Goal: Task Accomplishment & Management: Complete application form

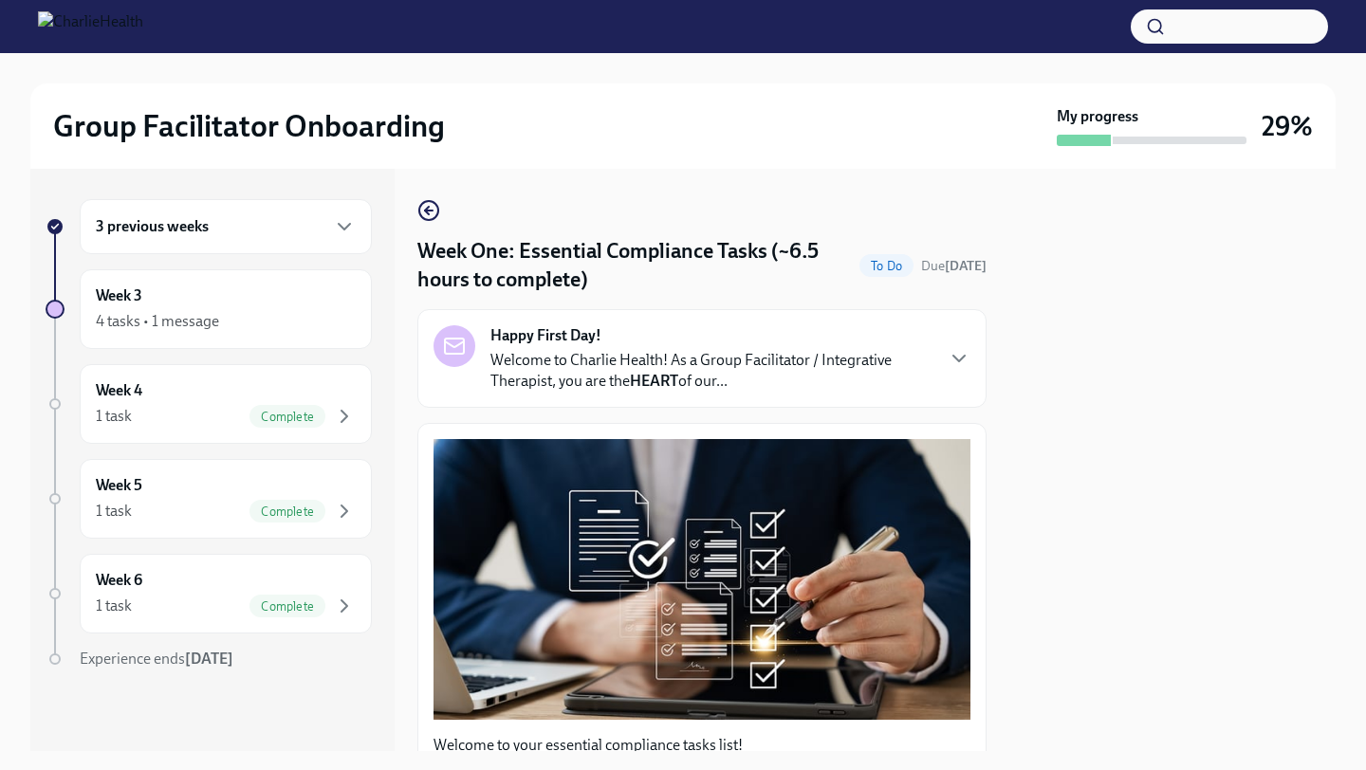
scroll to position [3986, 0]
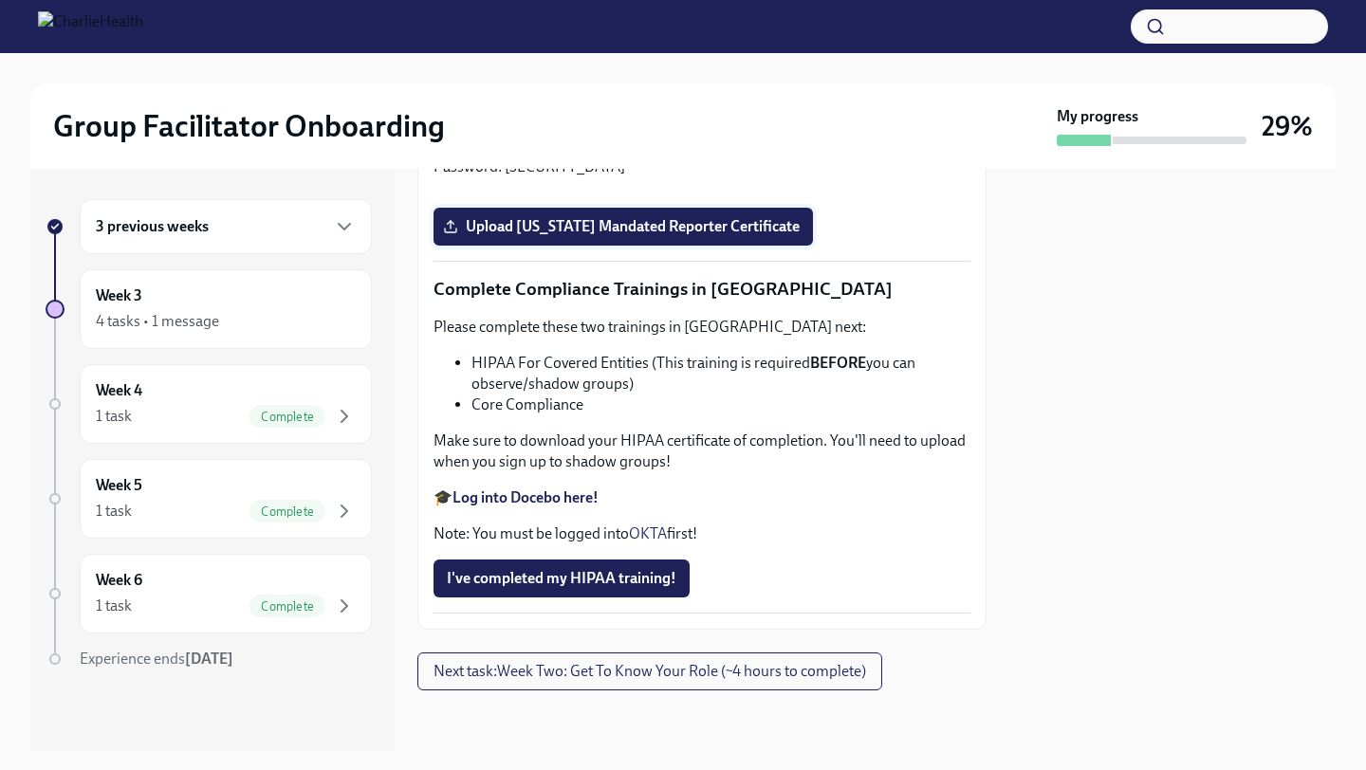
click at [548, 236] on span "Upload [US_STATE] Mandated Reporter Certificate" at bounding box center [623, 226] width 353 height 19
click at [0, 0] on input "Upload [US_STATE] Mandated Reporter Certificate" at bounding box center [0, 0] width 0 height 0
click at [706, 75] on div at bounding box center [683, 68] width 1306 height 30
drag, startPoint x: 730, startPoint y: 436, endPoint x: 709, endPoint y: 436, distance: 20.9
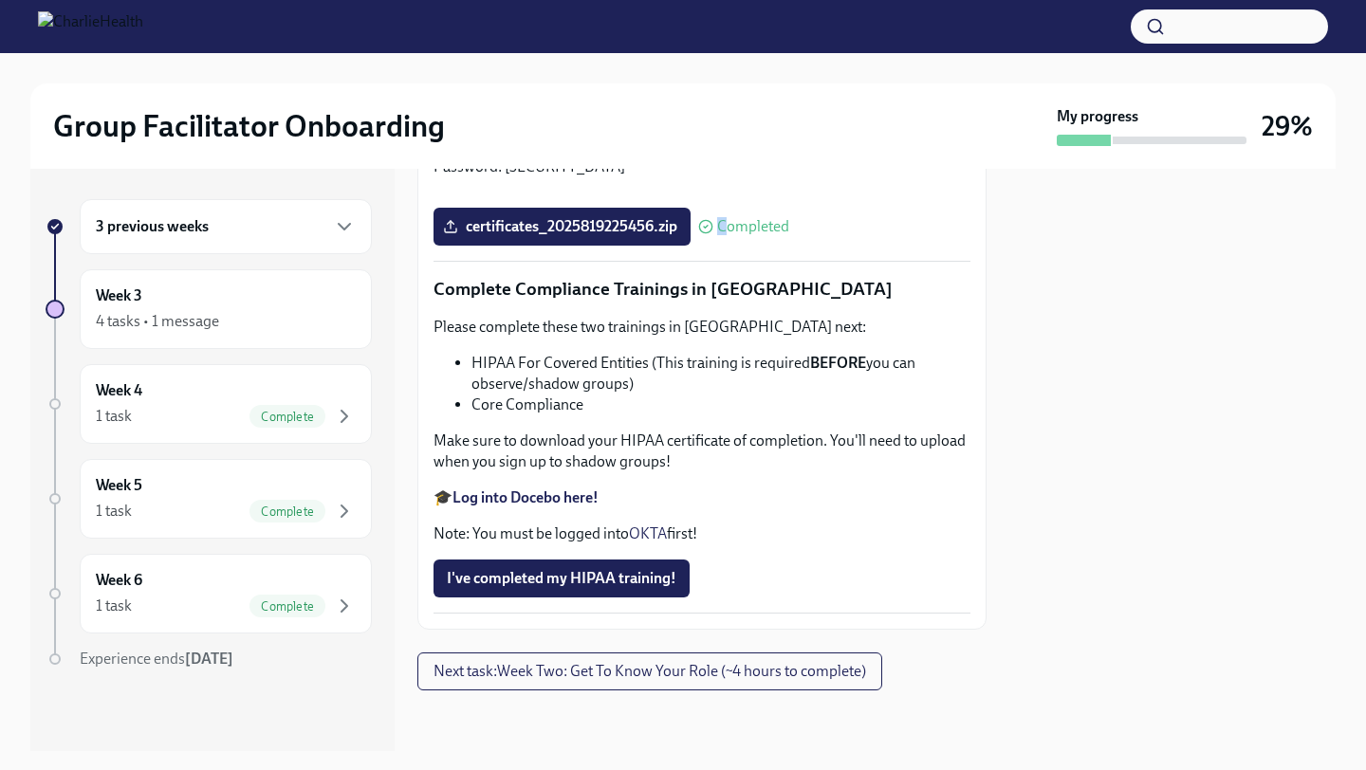
click at [709, 234] on div "Completed" at bounding box center [743, 226] width 91 height 15
click at [674, 236] on span "certificates_2025819225456.zip" at bounding box center [562, 226] width 231 height 19
click at [0, 0] on input "certificates_2025819225456.zip" at bounding box center [0, 0] width 0 height 0
click at [499, 236] on span "certificates_2025819225456.zip" at bounding box center [562, 226] width 231 height 19
click at [0, 0] on input "certificates_2025819225456.zip" at bounding box center [0, 0] width 0 height 0
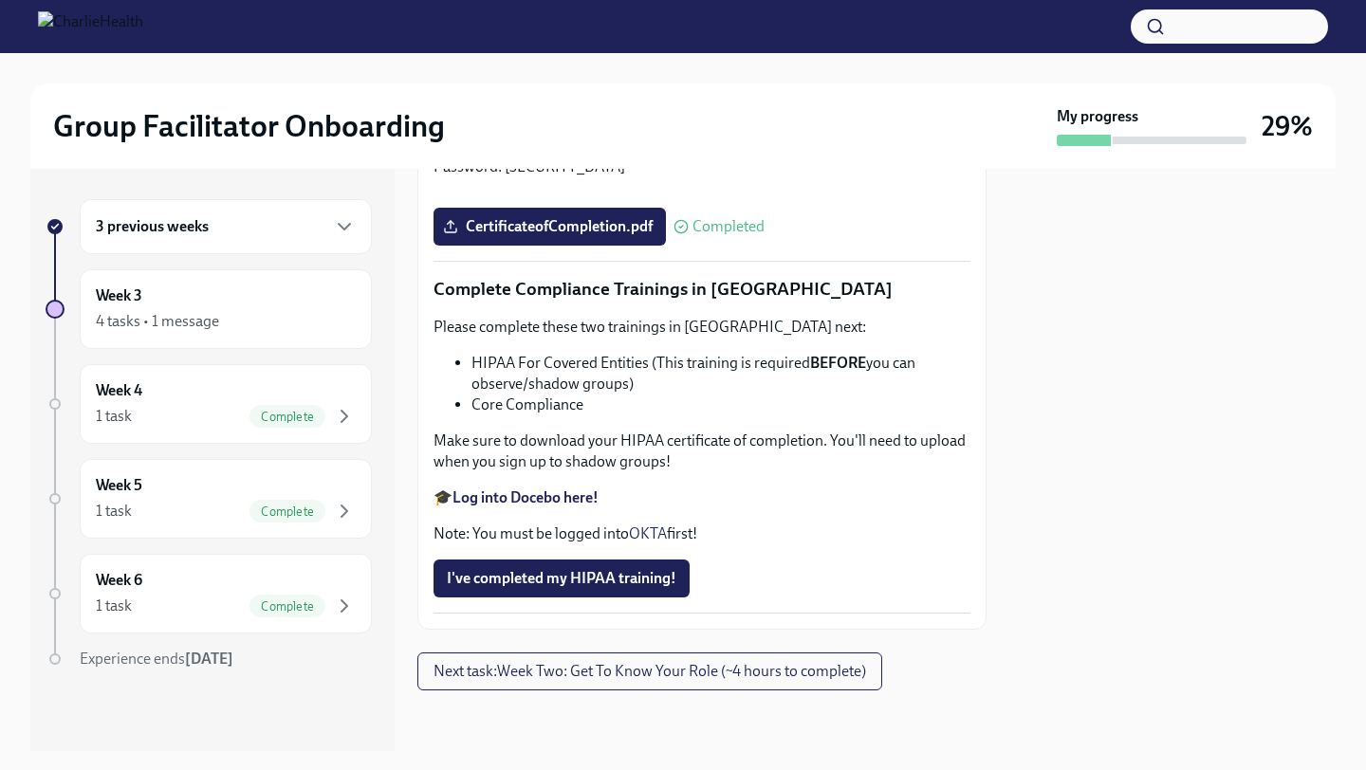
scroll to position [4466, 0]
click at [499, 499] on strong "Log into Docebo here!" at bounding box center [526, 498] width 146 height 18
